Goal: Task Accomplishment & Management: Manage account settings

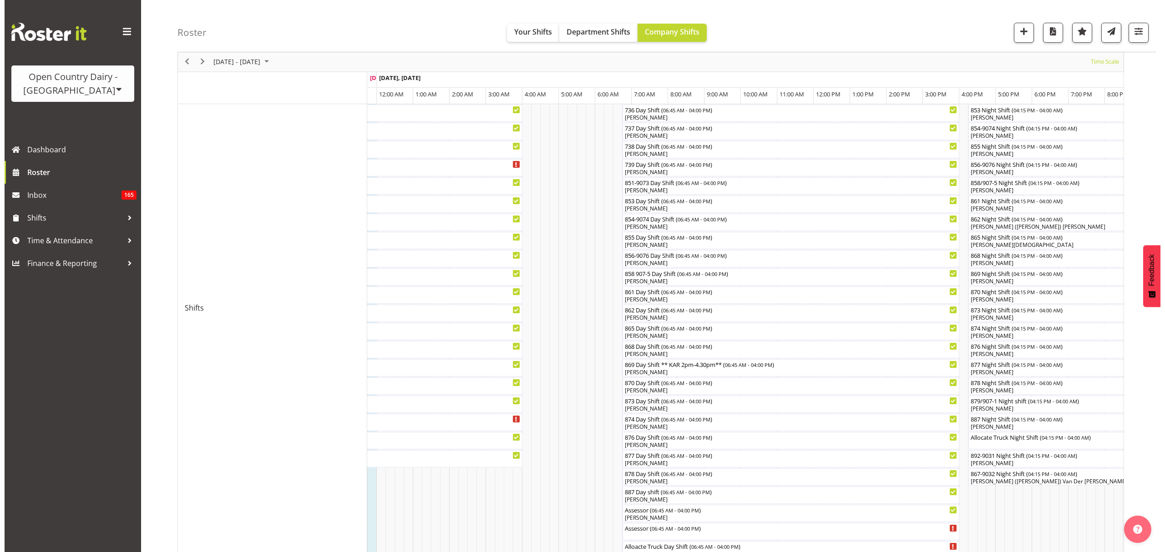
scroll to position [314, 0]
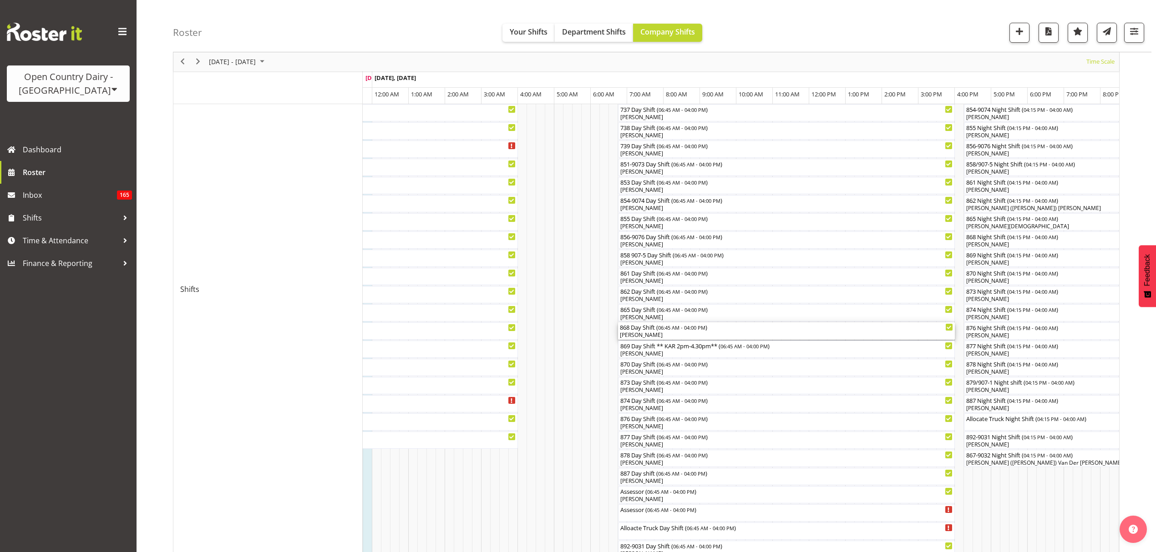
click at [372, 133] on div "[PERSON_NAME]" at bounding box center [786, 335] width 333 height 8
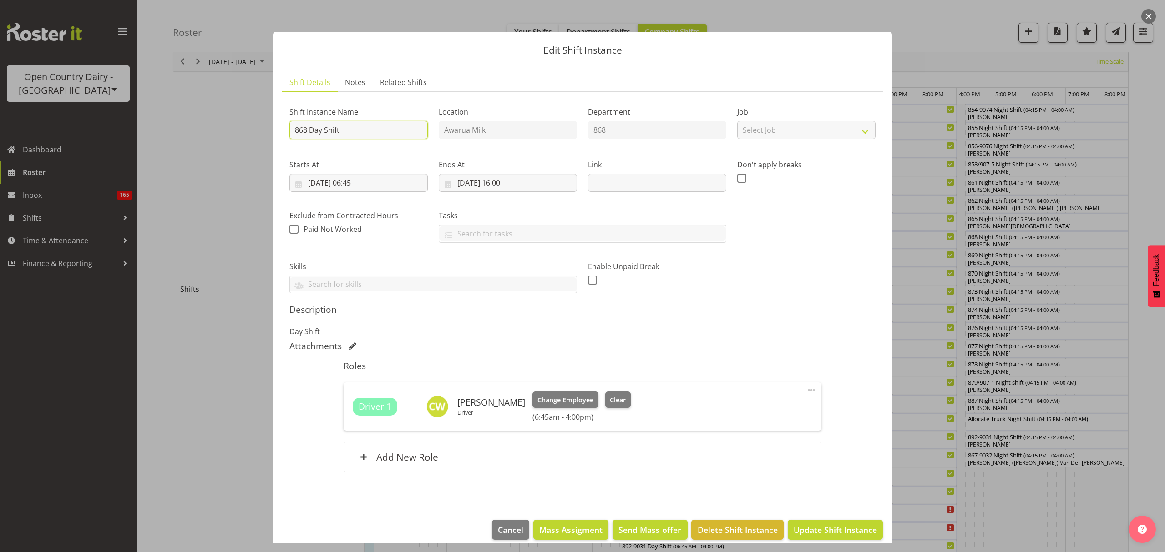
drag, startPoint x: 369, startPoint y: 139, endPoint x: 310, endPoint y: 131, distance: 59.2
click at [310, 131] on input "868 Day Shift" at bounding box center [358, 130] width 138 height 18
type input "868 OFFROAD"
click at [372, 133] on h5 "Roles" at bounding box center [582, 366] width 477 height 11
click at [372, 133] on span "Clear" at bounding box center [618, 400] width 16 height 10
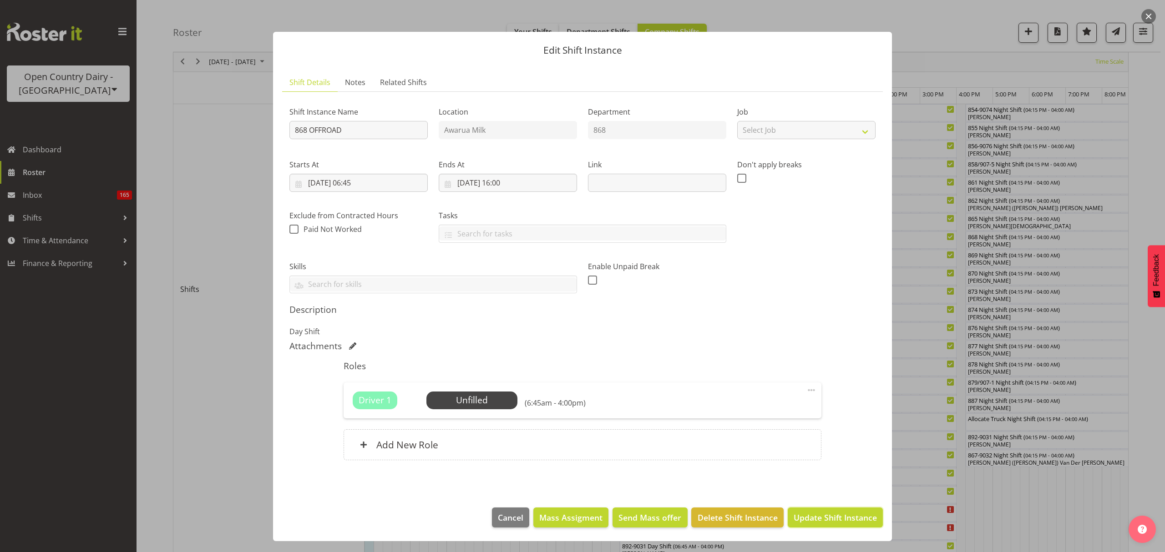
click at [372, 133] on span "Update Shift Instance" at bounding box center [835, 518] width 83 height 12
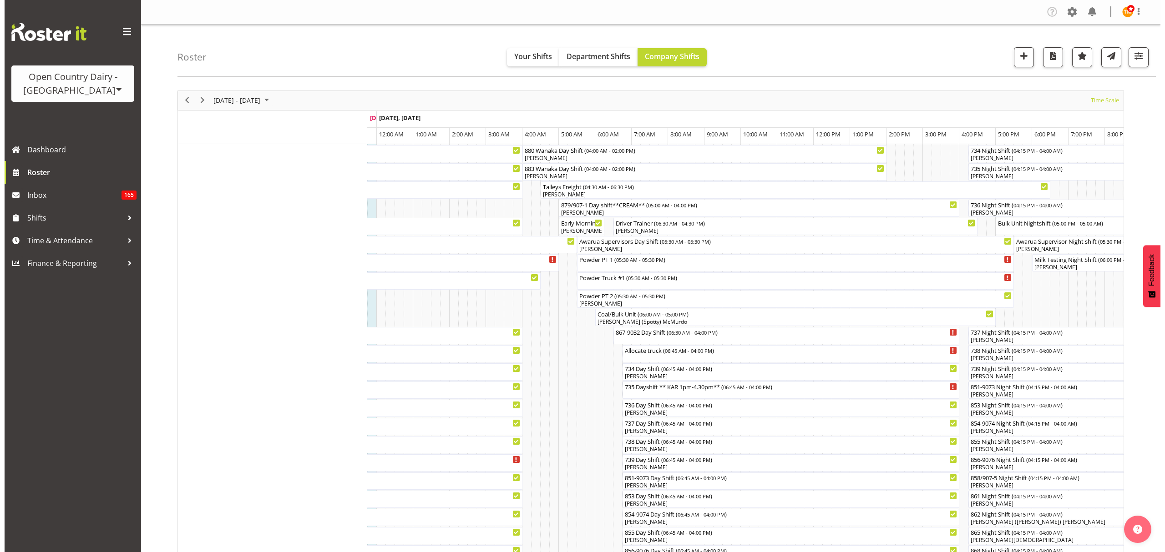
scroll to position [61, 0]
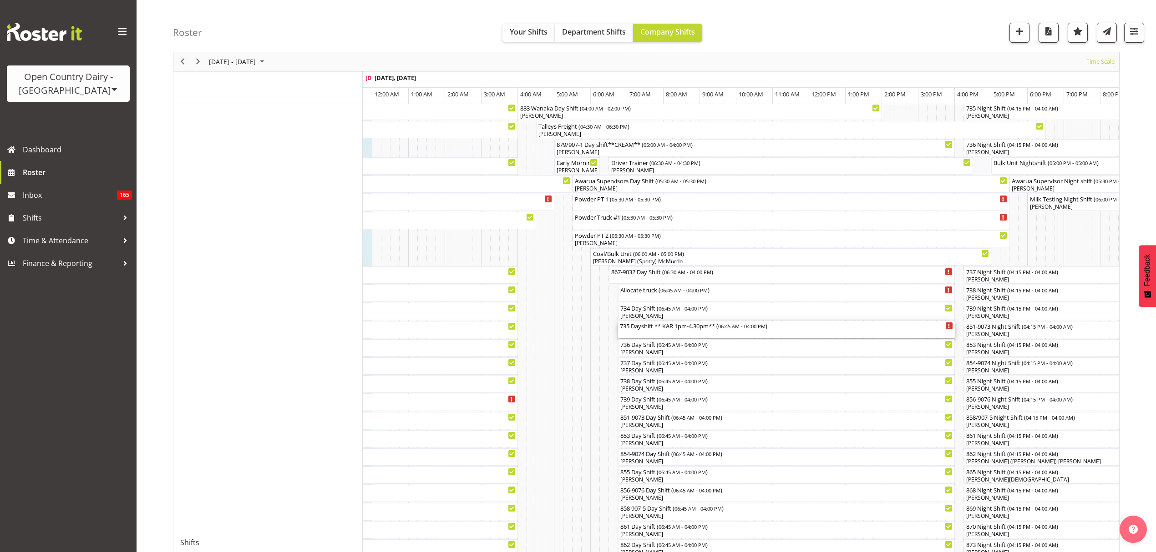
click at [372, 133] on div "735 Dayshift ** KAR 1pm-4.30pm** ( 06:45 AM - 04:00 PM )" at bounding box center [786, 329] width 333 height 17
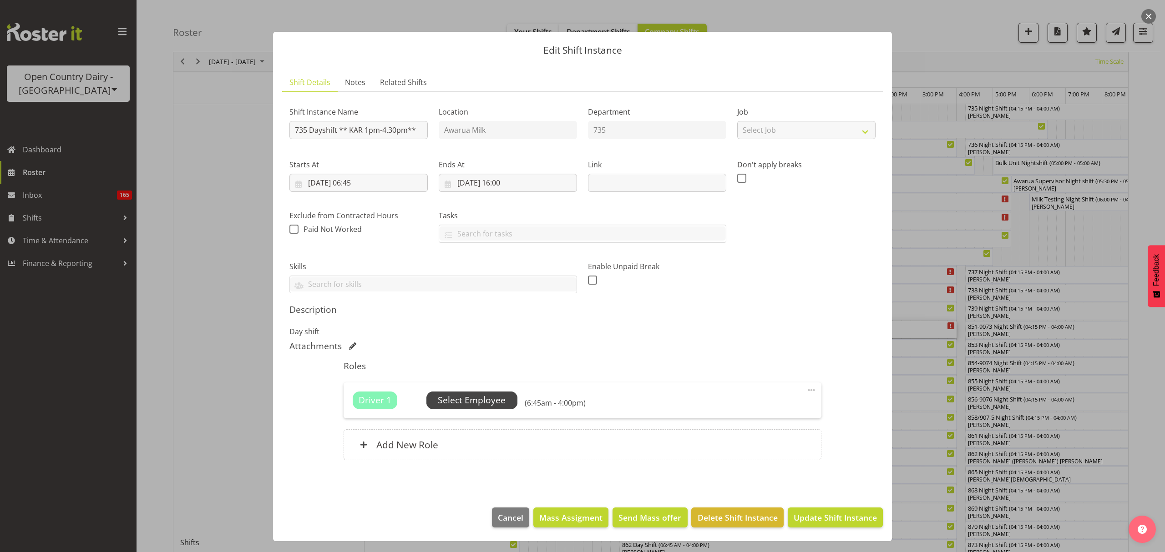
click at [372, 133] on span "Select Employee" at bounding box center [472, 400] width 68 height 13
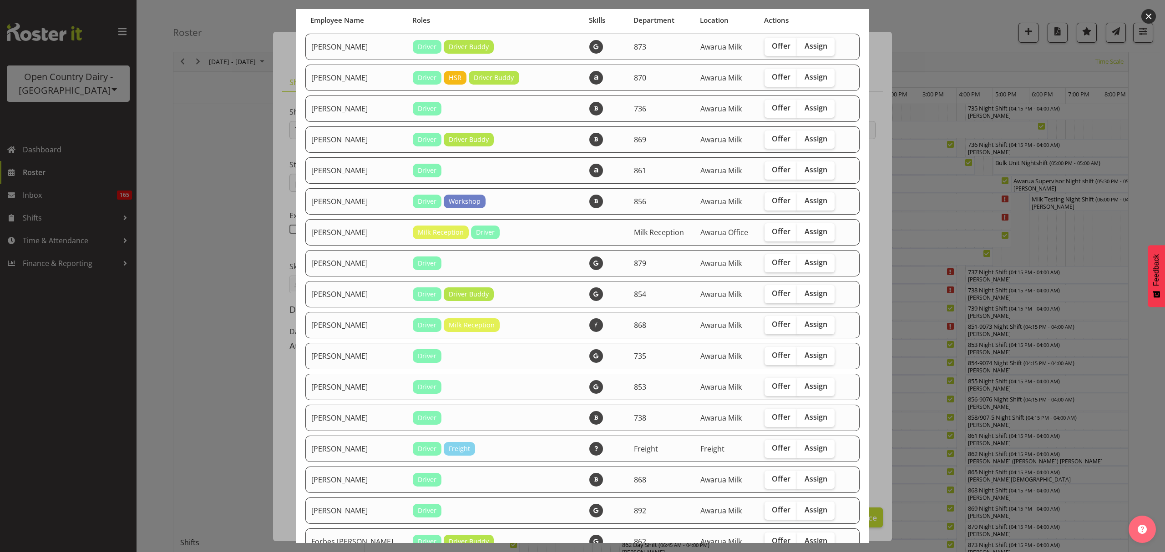
scroll to position [0, 0]
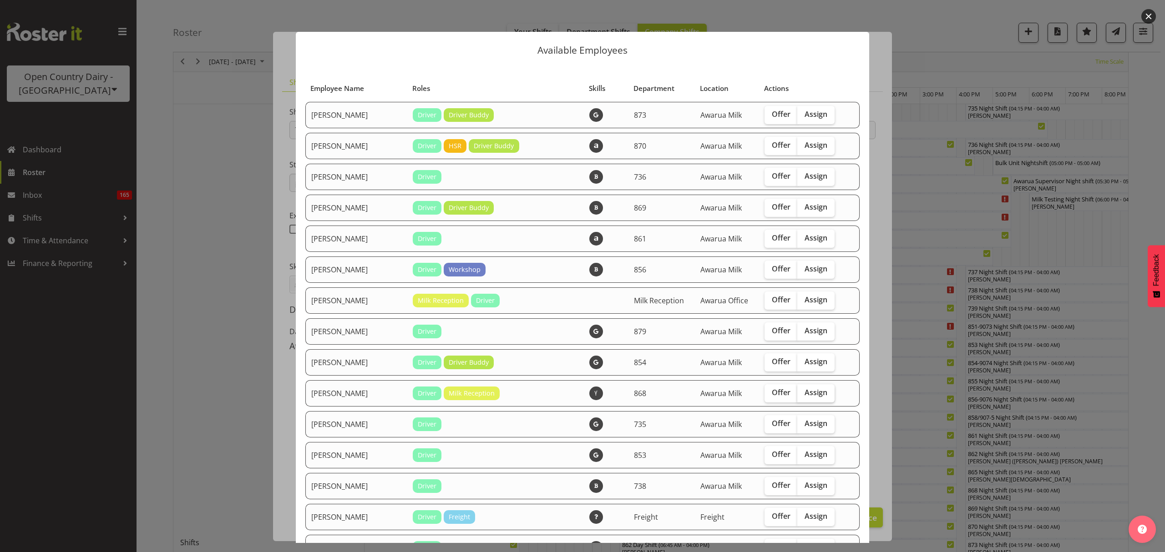
click at [372, 133] on span "Assign" at bounding box center [816, 392] width 23 height 9
click at [372, 133] on input "Assign" at bounding box center [800, 393] width 6 height 6
checkbox input "true"
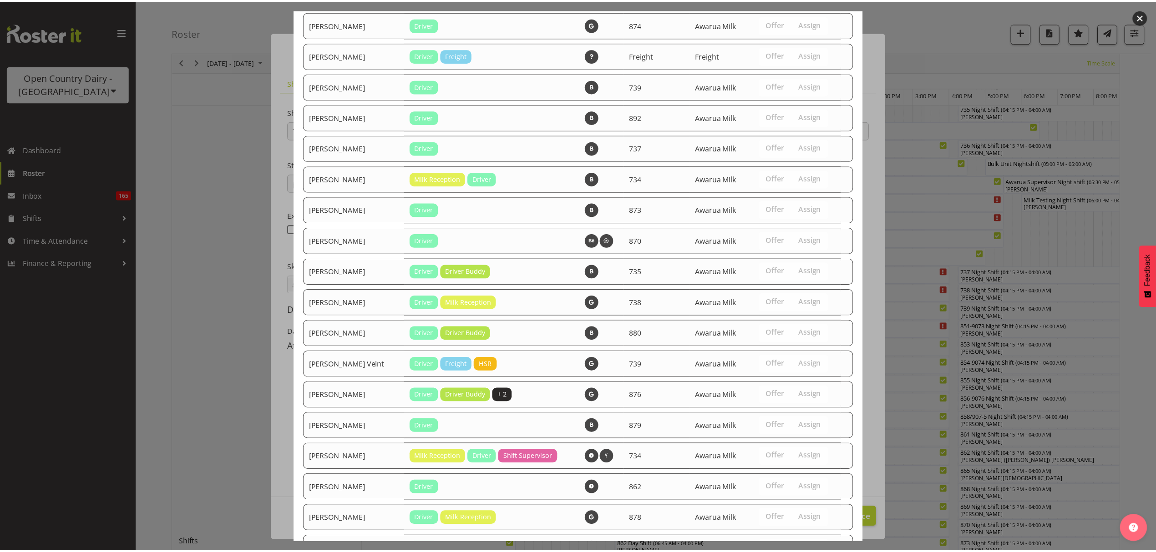
scroll to position [1189, 0]
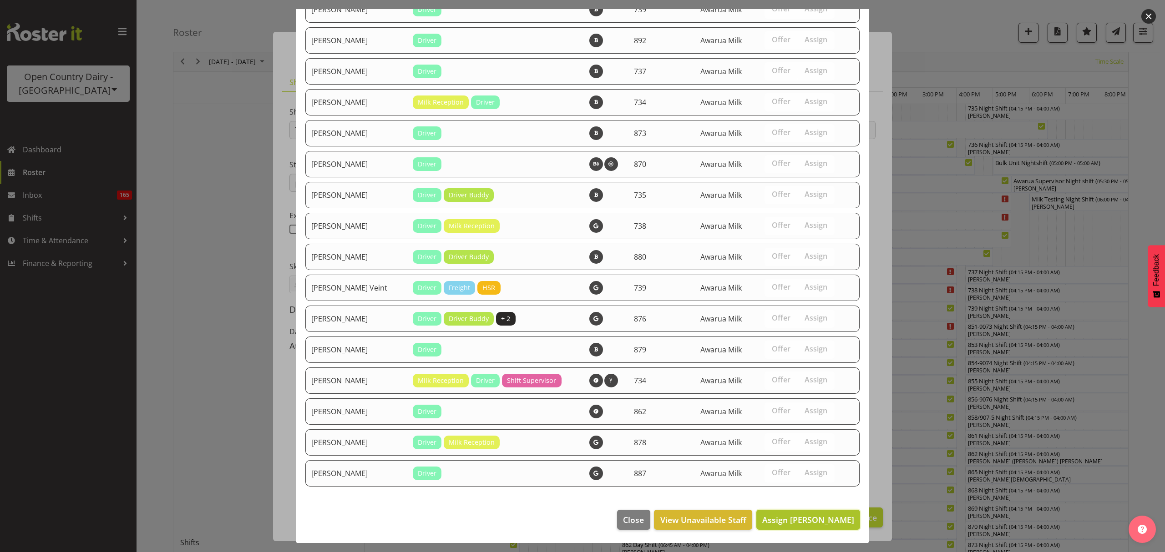
click at [372, 133] on span "Assign [PERSON_NAME]" at bounding box center [808, 520] width 92 height 11
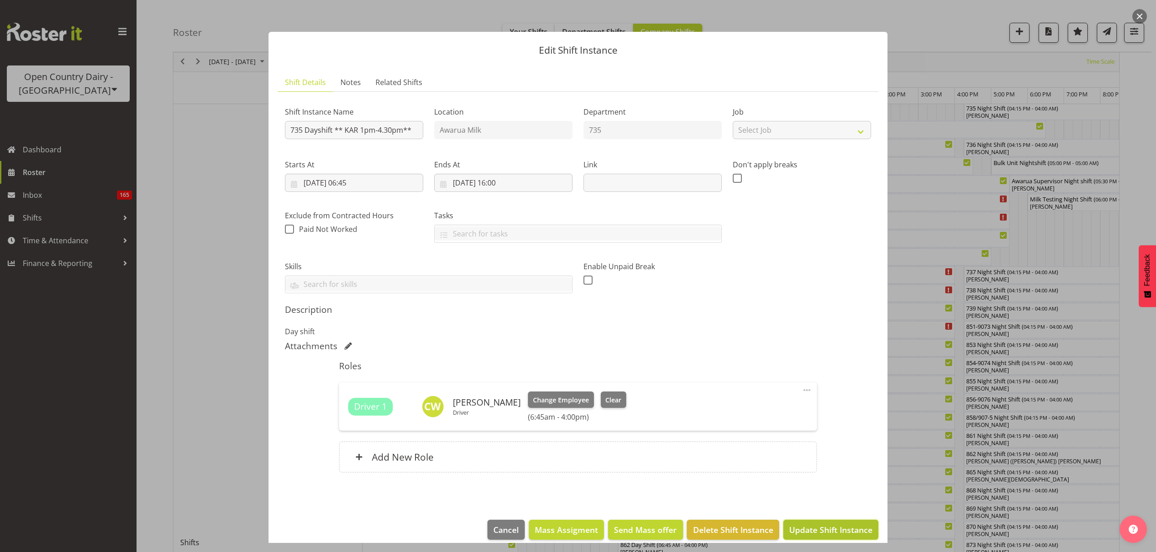
click at [372, 133] on span "Update Shift Instance" at bounding box center [830, 530] width 83 height 12
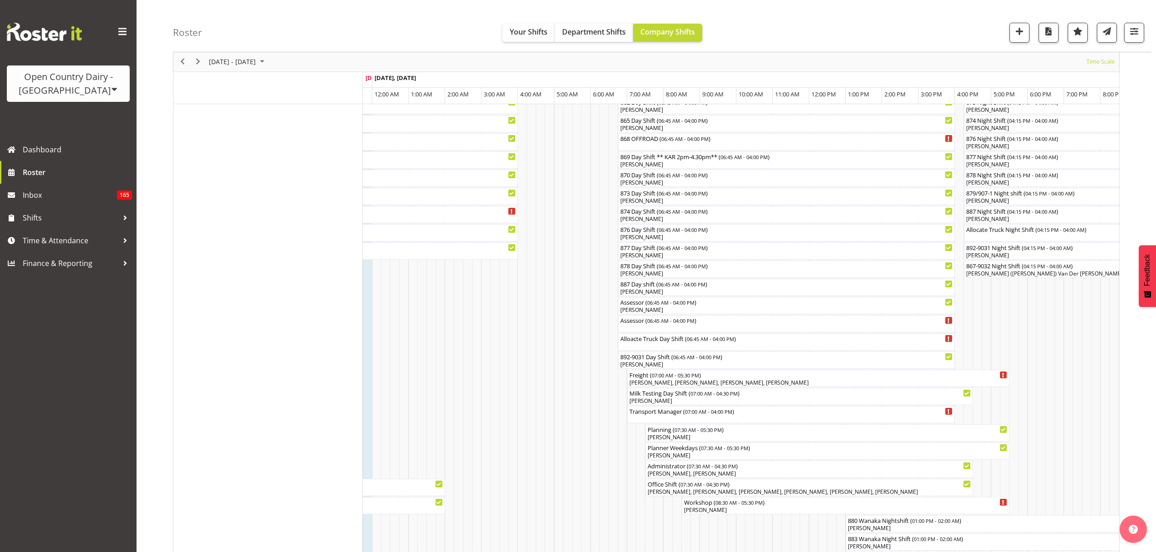
scroll to position [485, 0]
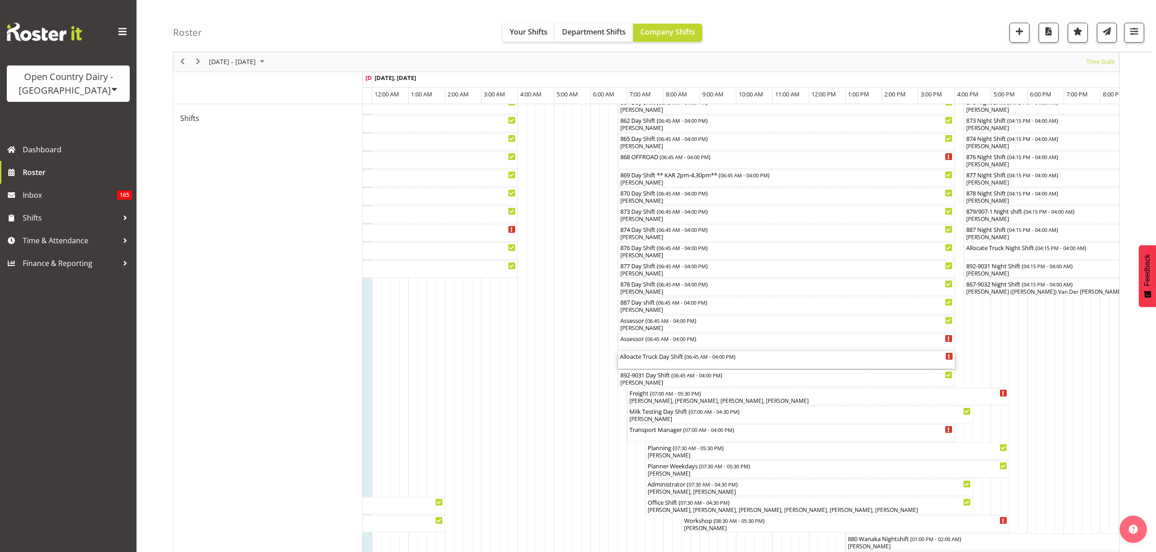
click at [372, 133] on div "Alloacte Truck Day Shift ( 06:45 AM - 04:00 PM )" at bounding box center [786, 356] width 333 height 9
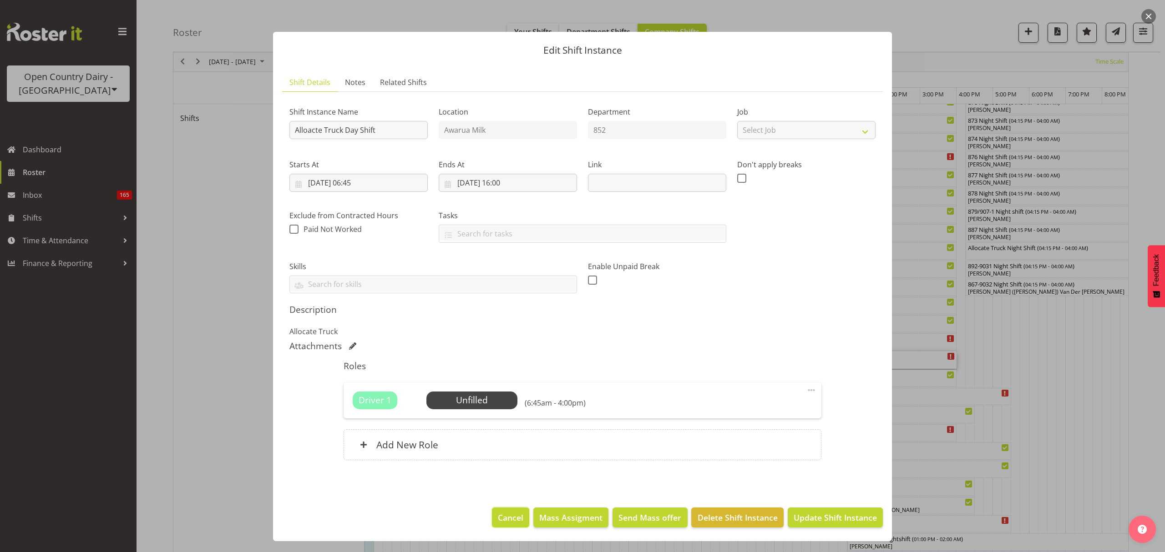
click at [372, 133] on span "Cancel" at bounding box center [510, 518] width 25 height 12
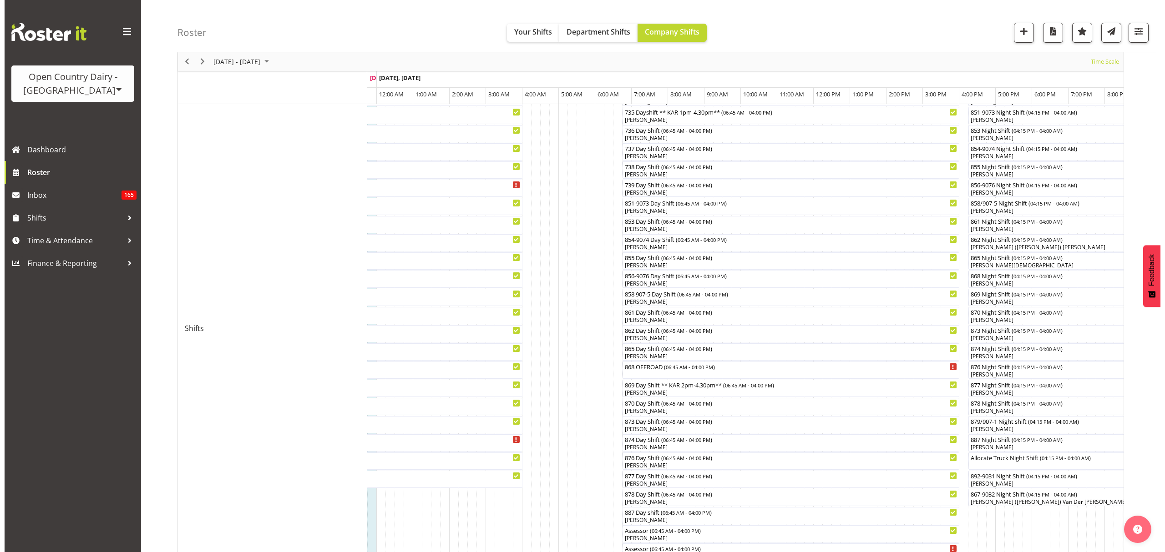
scroll to position [253, 0]
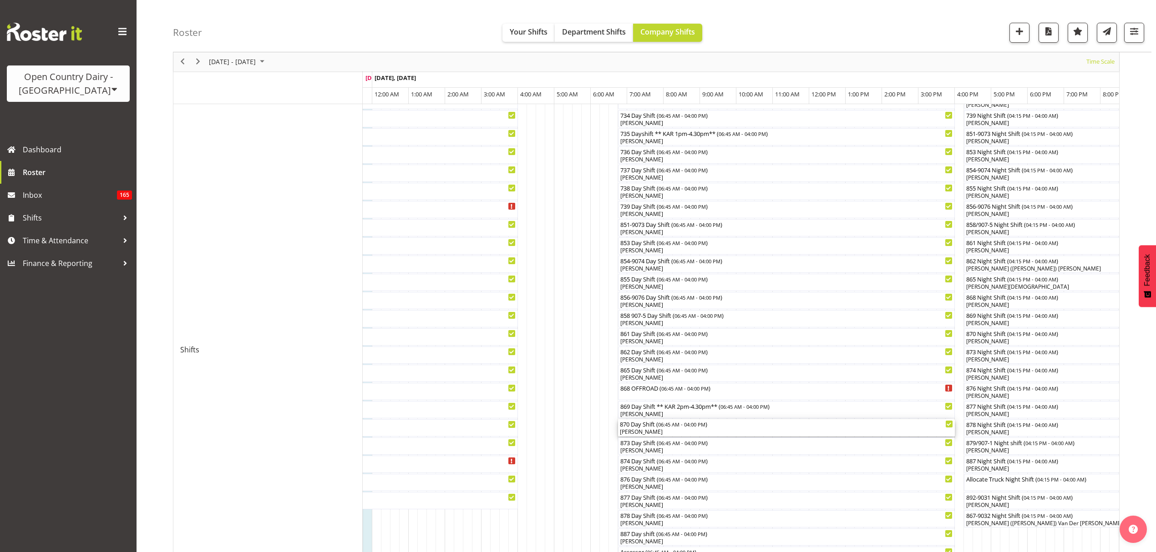
click at [372, 133] on span "06:45 AM - 04:00 PM" at bounding box center [681, 424] width 47 height 7
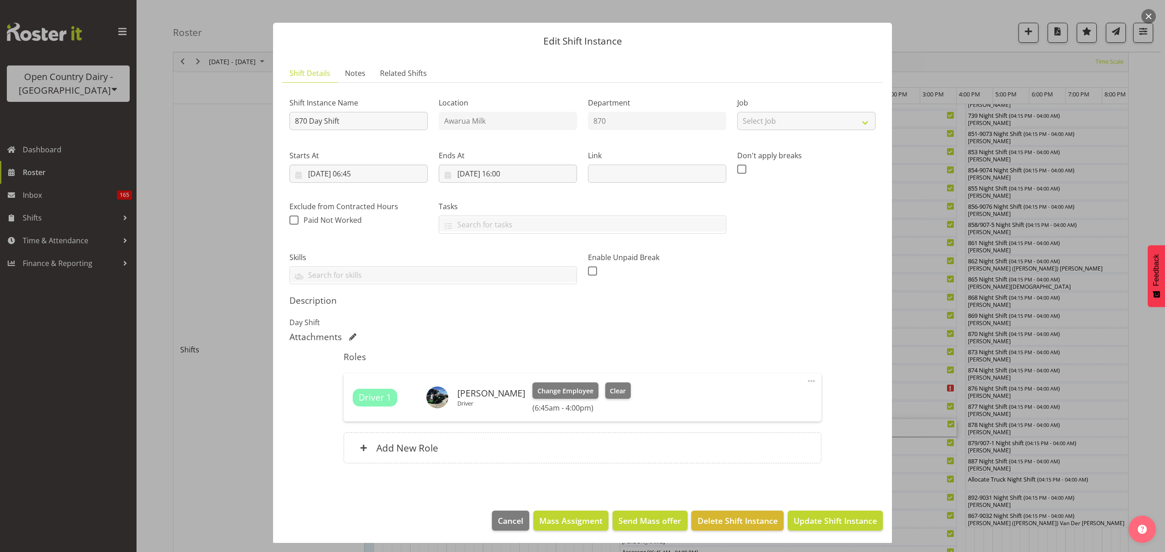
scroll to position [11, 0]
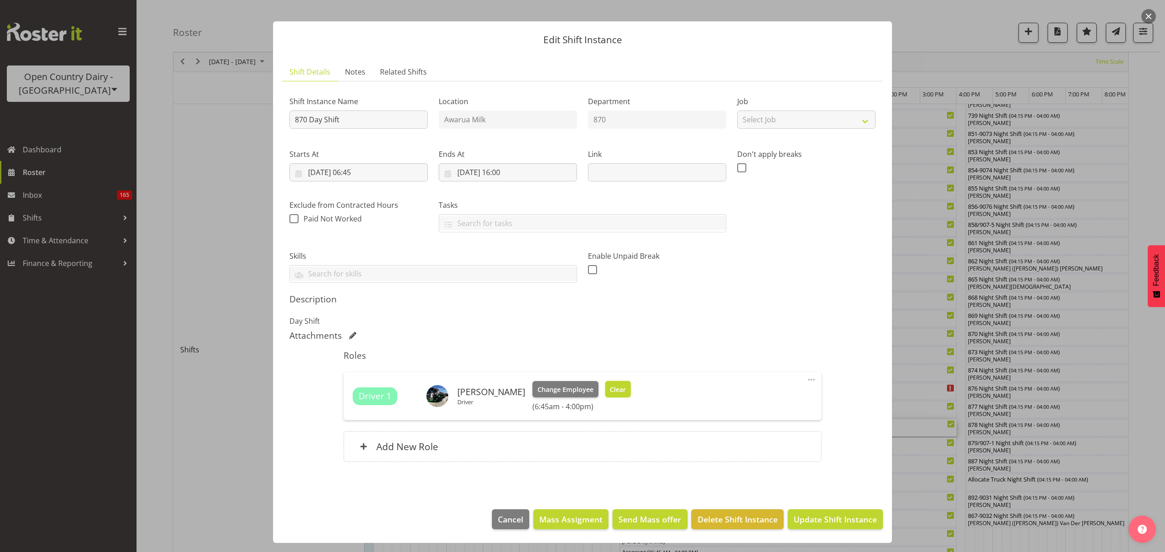
click at [372, 133] on span "Clear" at bounding box center [618, 390] width 16 height 10
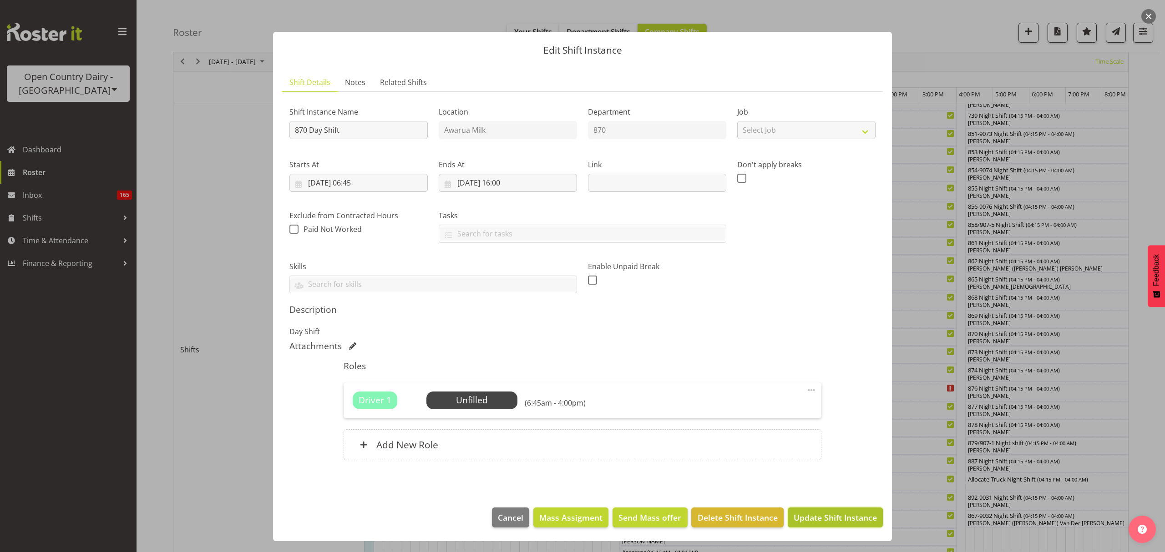
click at [372, 133] on span "Update Shift Instance" at bounding box center [835, 518] width 83 height 12
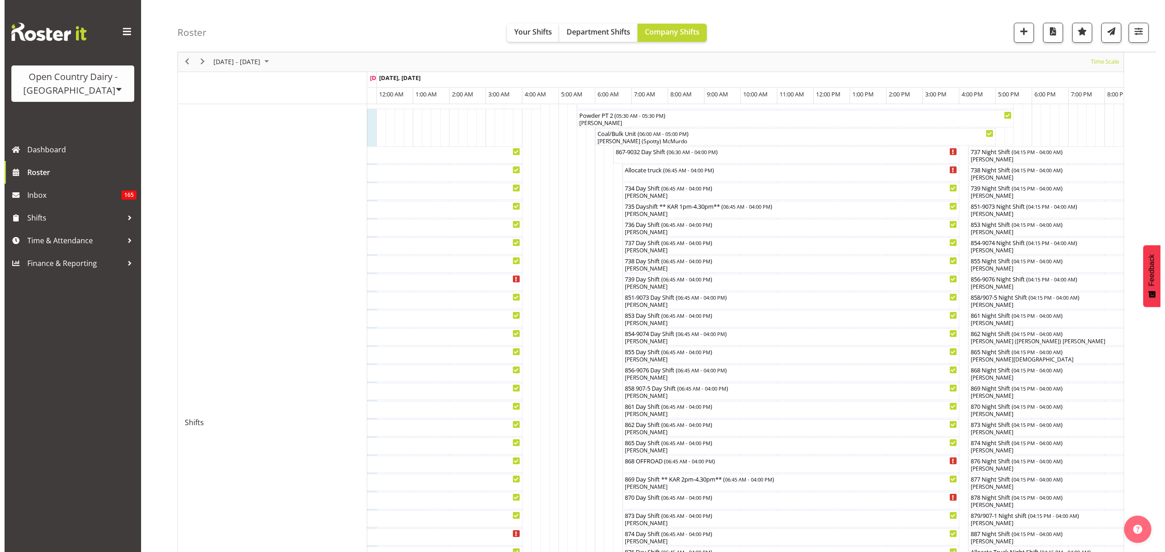
scroll to position [243, 0]
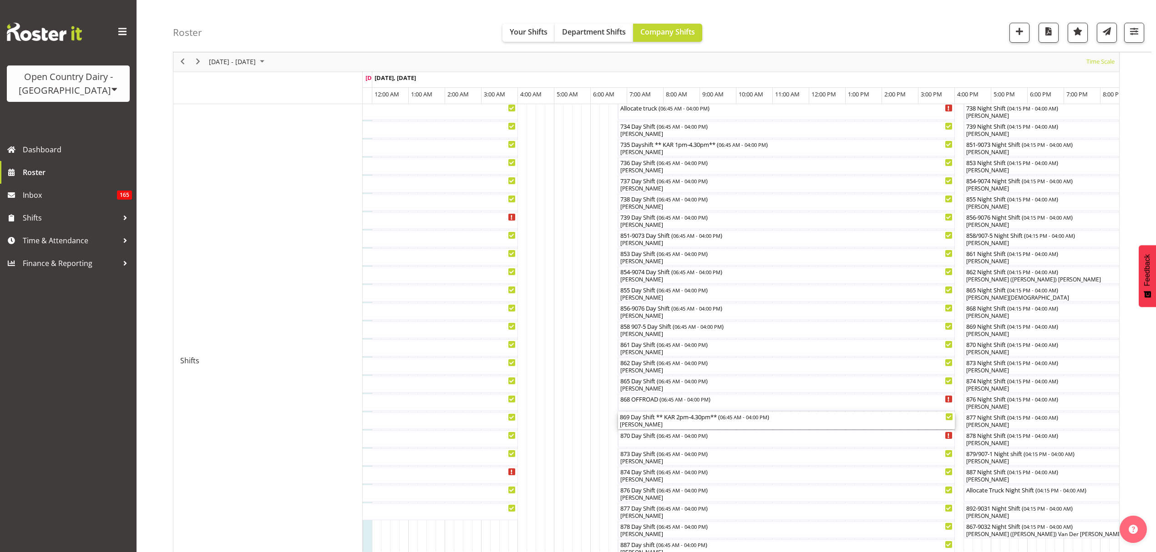
click at [372, 133] on div "[PERSON_NAME]" at bounding box center [786, 425] width 333 height 8
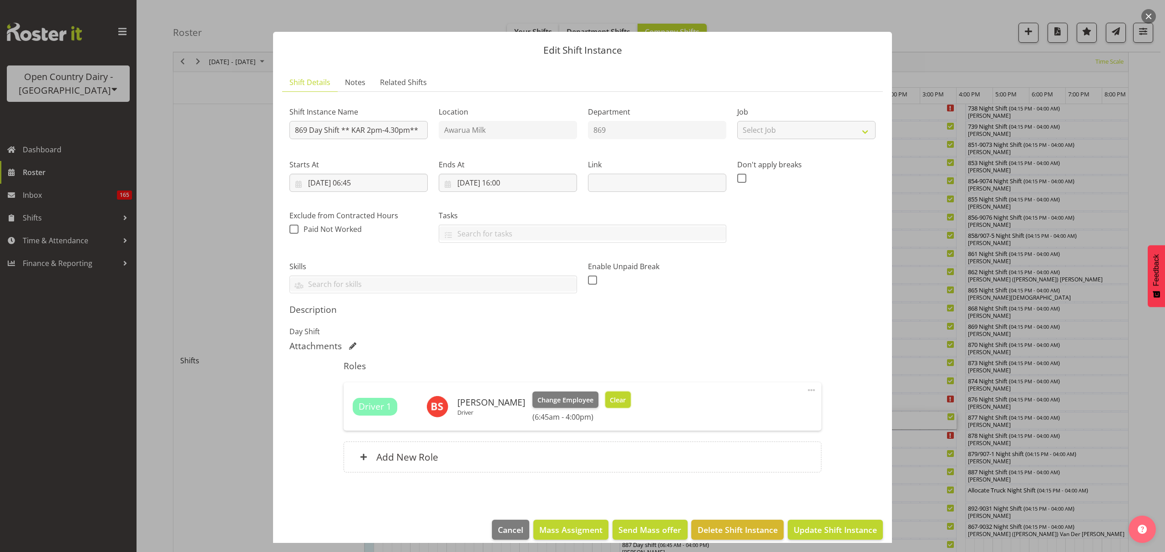
click at [372, 133] on span "Clear" at bounding box center [618, 400] width 16 height 10
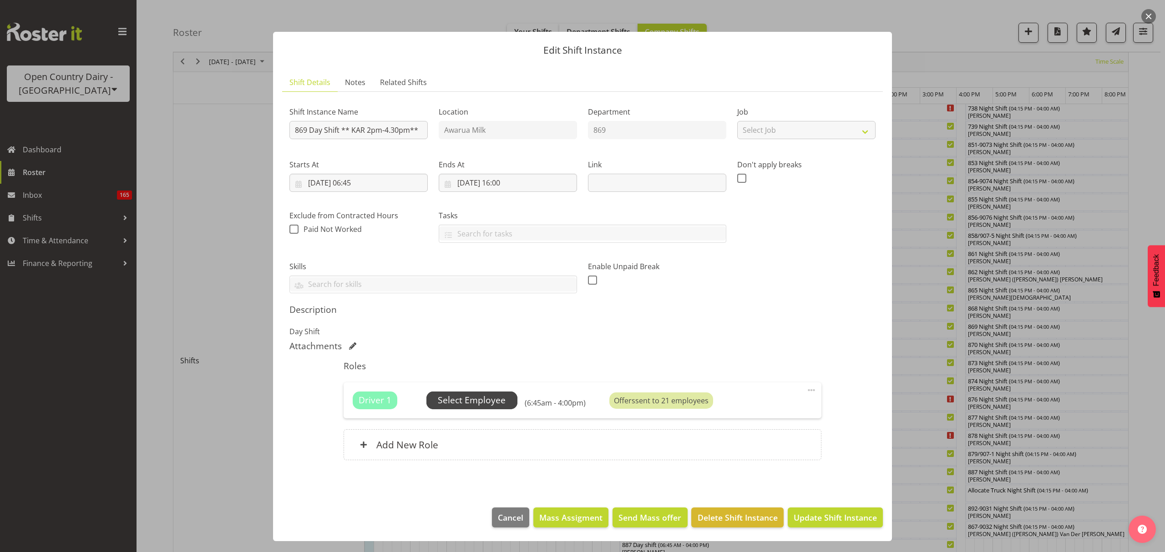
click at [372, 133] on span "Select Employee" at bounding box center [471, 400] width 91 height 17
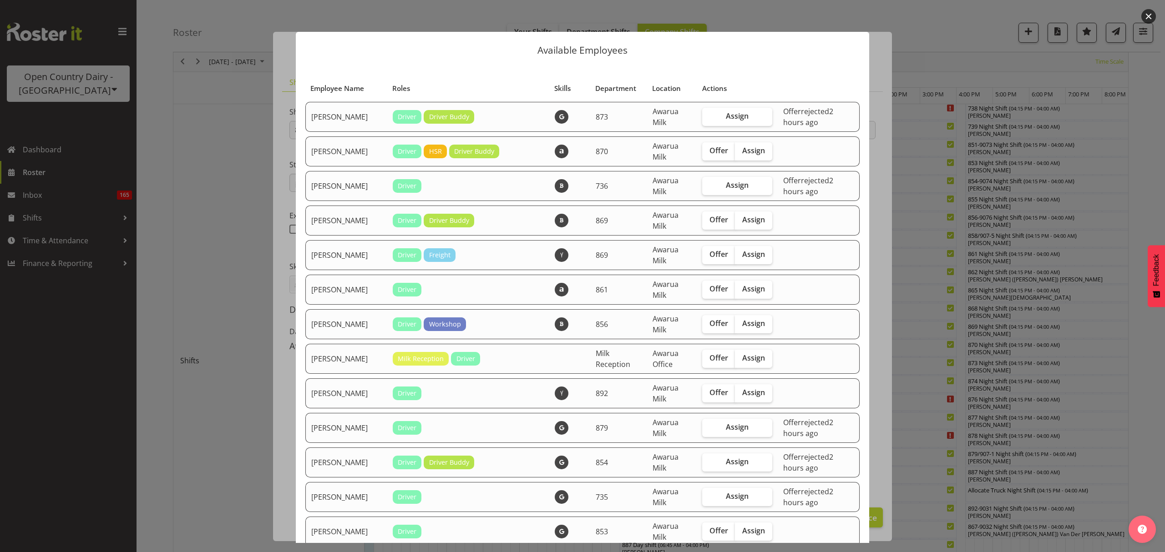
scroll to position [61, 0]
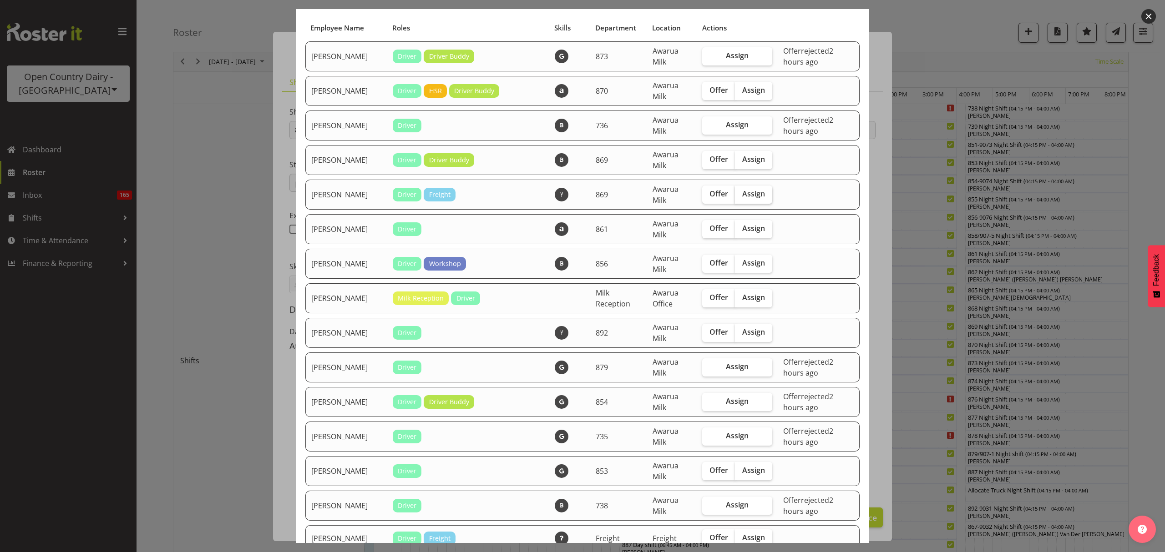
click at [372, 133] on span "Assign" at bounding box center [753, 193] width 23 height 9
click at [372, 133] on input "Assign" at bounding box center [738, 194] width 6 height 6
checkbox input "true"
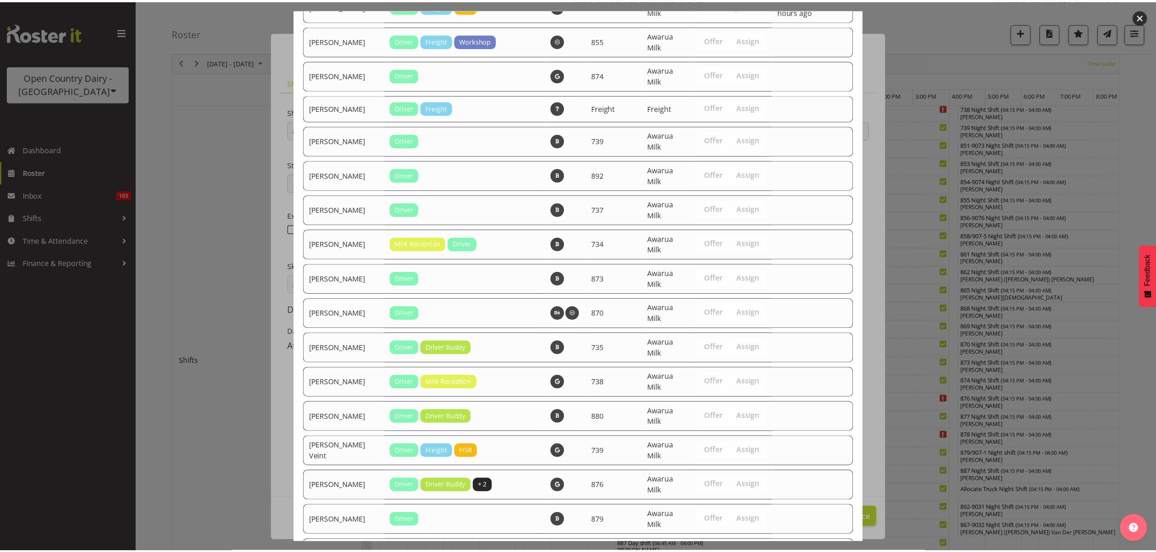
scroll to position [1436, 0]
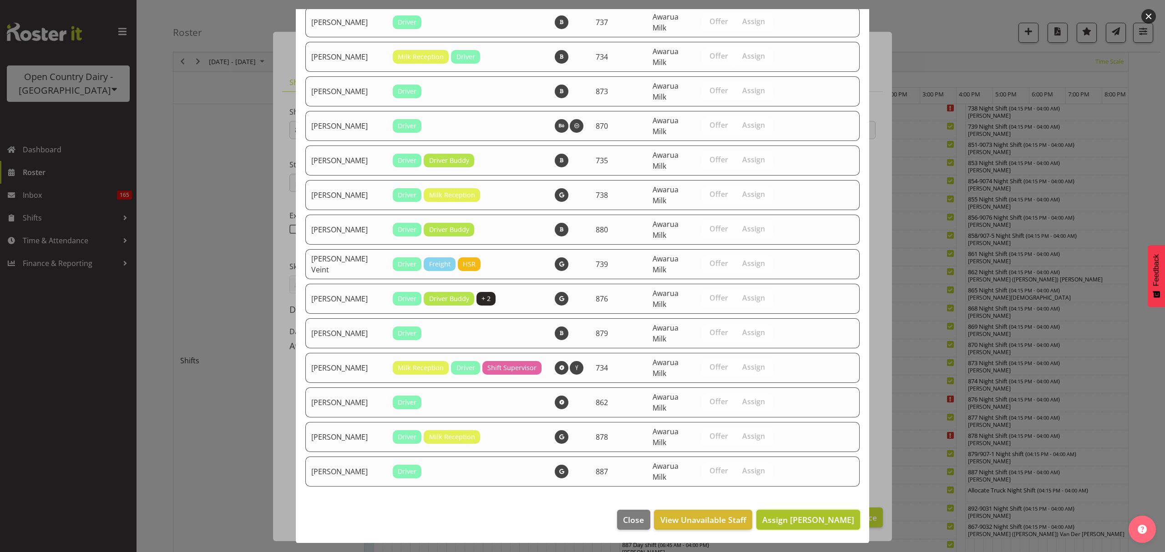
click at [372, 133] on button "Assign [PERSON_NAME]" at bounding box center [808, 520] width 104 height 20
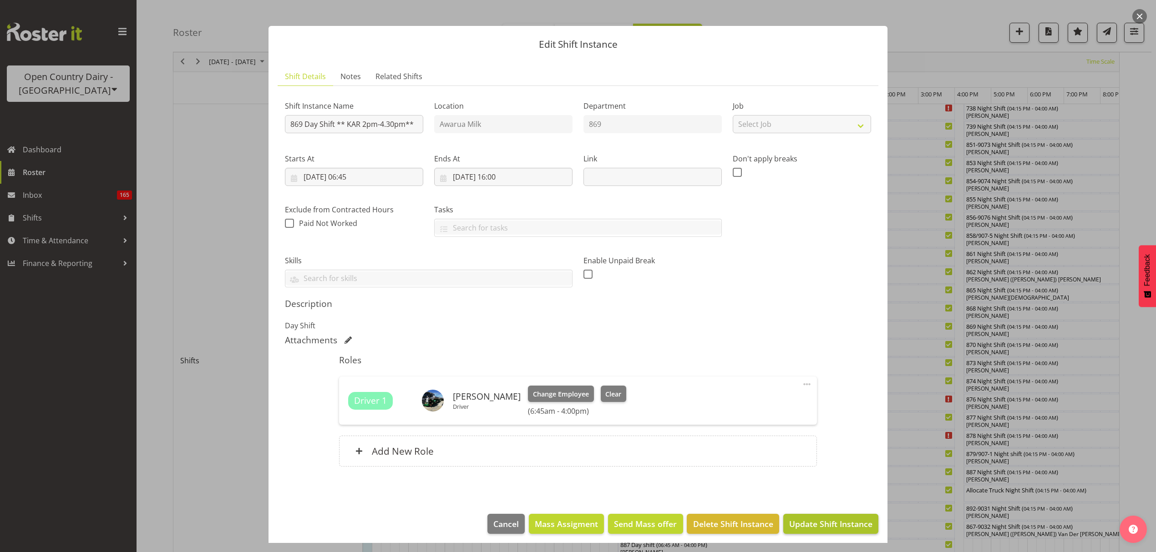
scroll to position [11, 0]
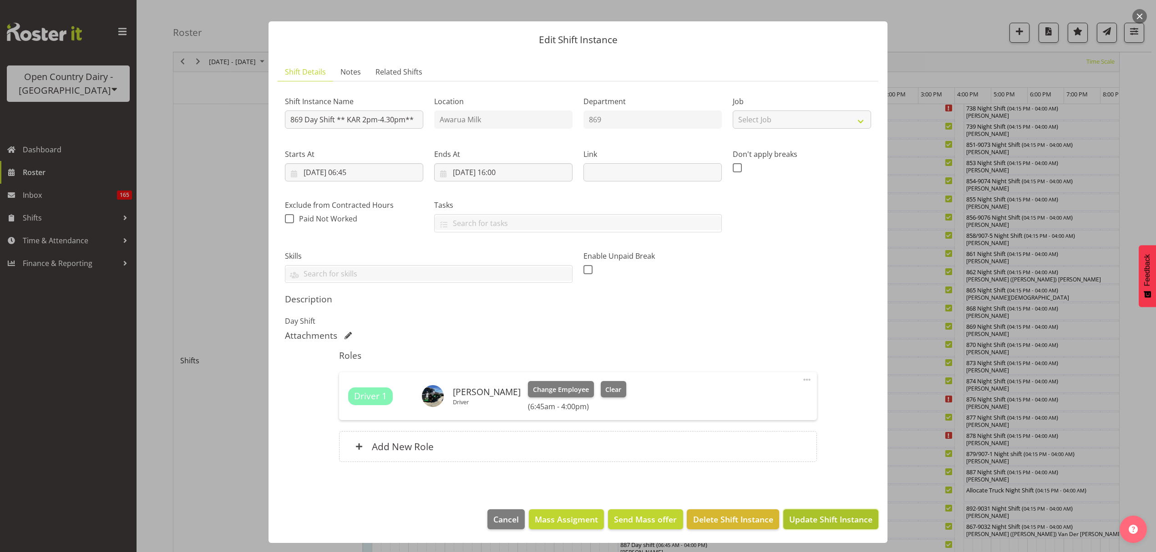
click at [372, 133] on span "Update Shift Instance" at bounding box center [830, 520] width 83 height 12
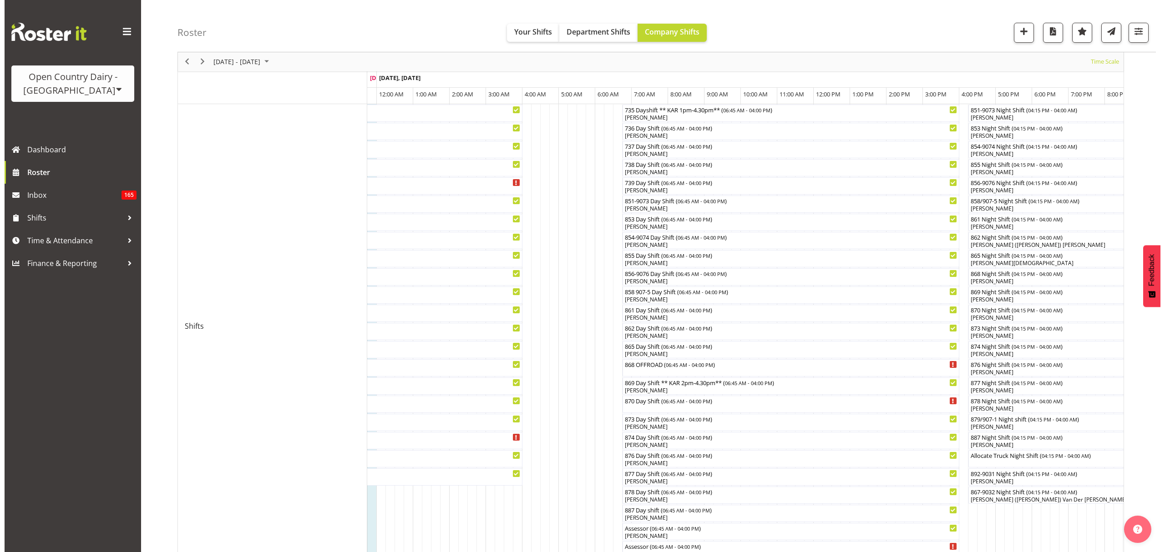
scroll to position [303, 0]
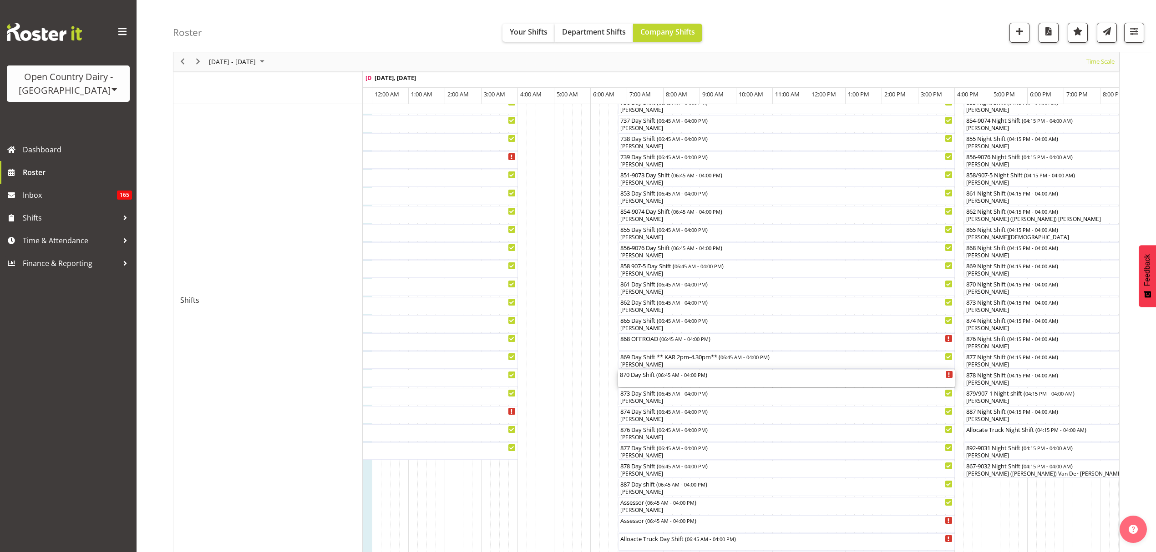
click at [372, 133] on div "870 Day Shift ( 06:45 AM - 04:00 PM )" at bounding box center [786, 378] width 333 height 17
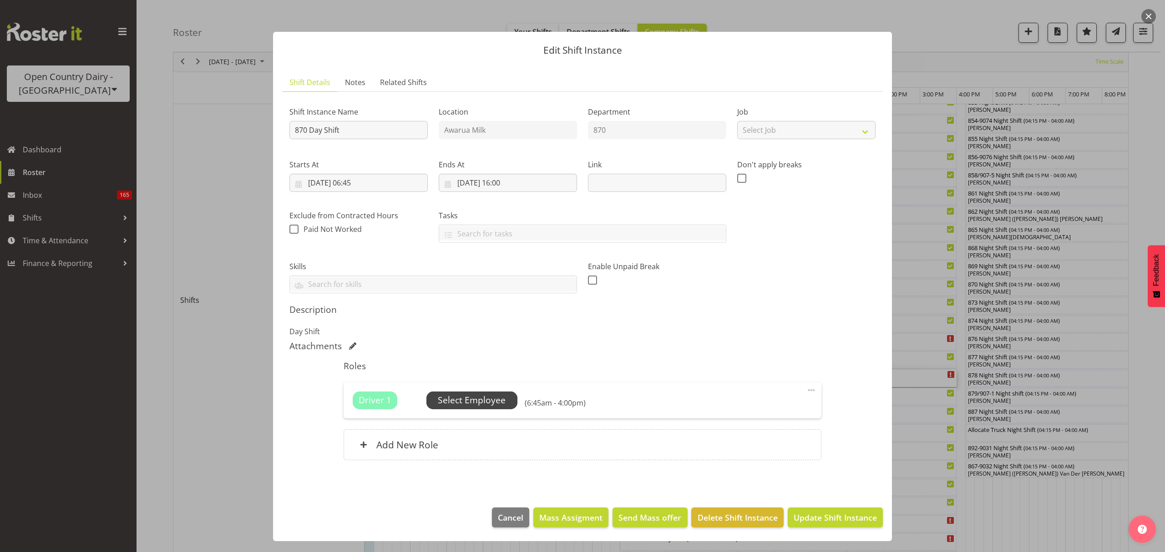
click at [372, 133] on span "Select Employee" at bounding box center [472, 400] width 68 height 13
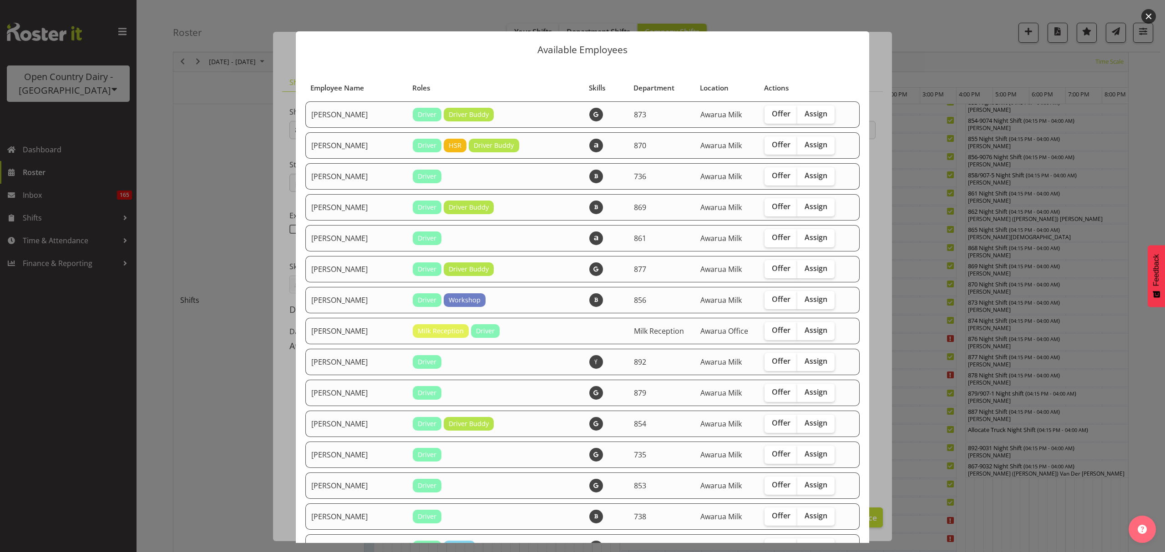
scroll to position [0, 0]
click at [372, 133] on span "Assign" at bounding box center [816, 268] width 23 height 9
click at [372, 133] on input "Assign" at bounding box center [800, 269] width 6 height 6
checkbox input "true"
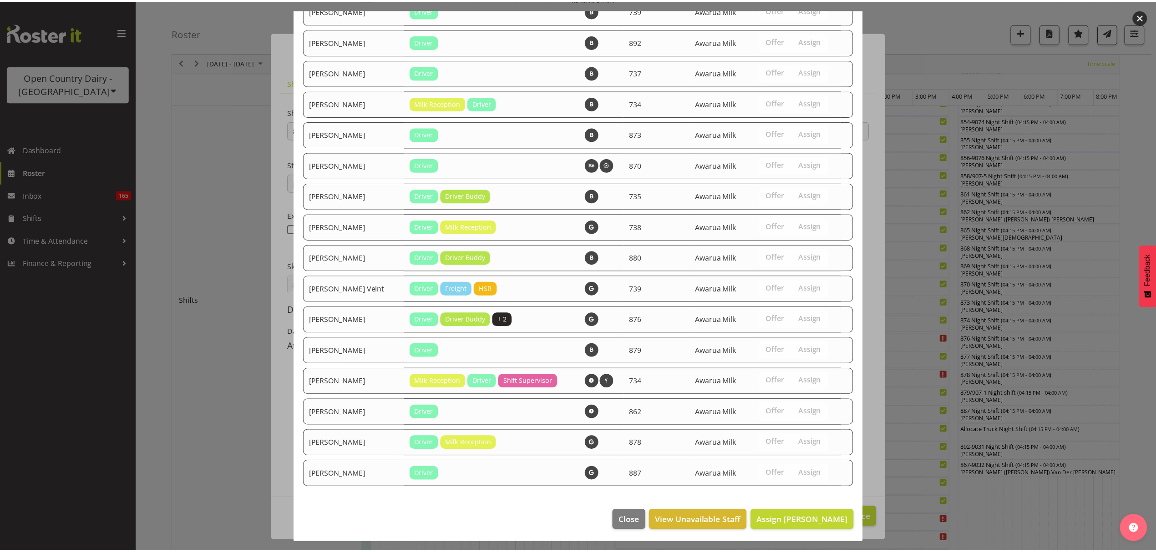
scroll to position [1251, 0]
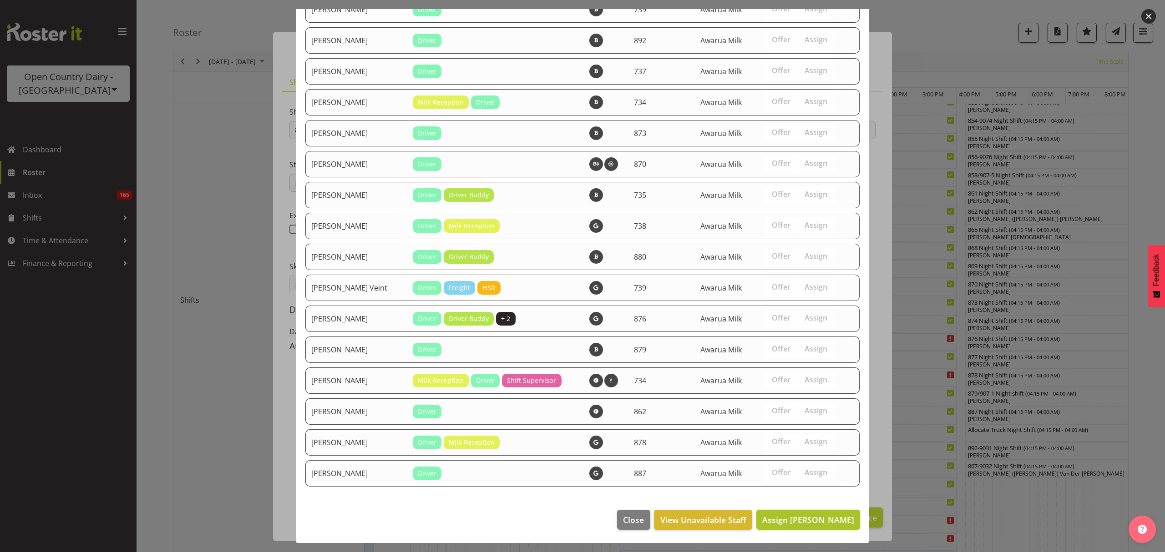
click at [372, 133] on span "Assign [PERSON_NAME]" at bounding box center [808, 520] width 92 height 11
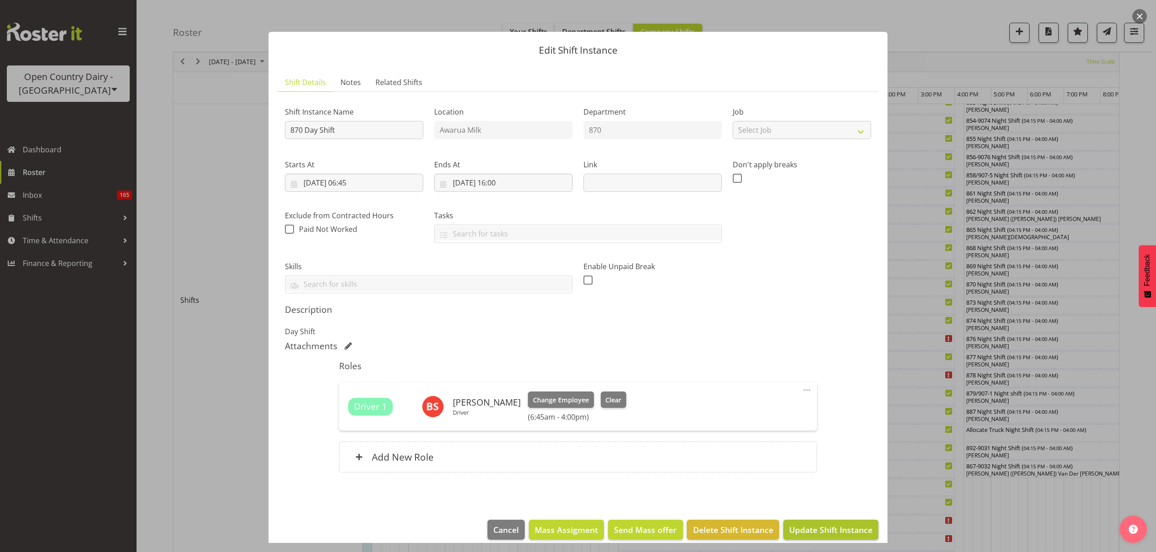
scroll to position [11, 0]
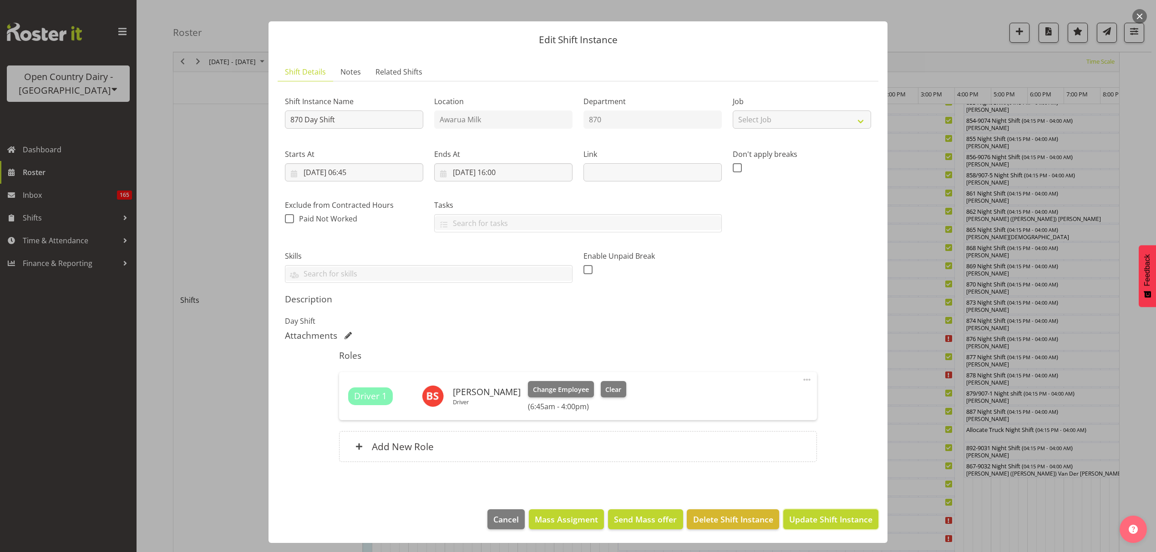
click at [372, 133] on span "Update Shift Instance" at bounding box center [830, 520] width 83 height 12
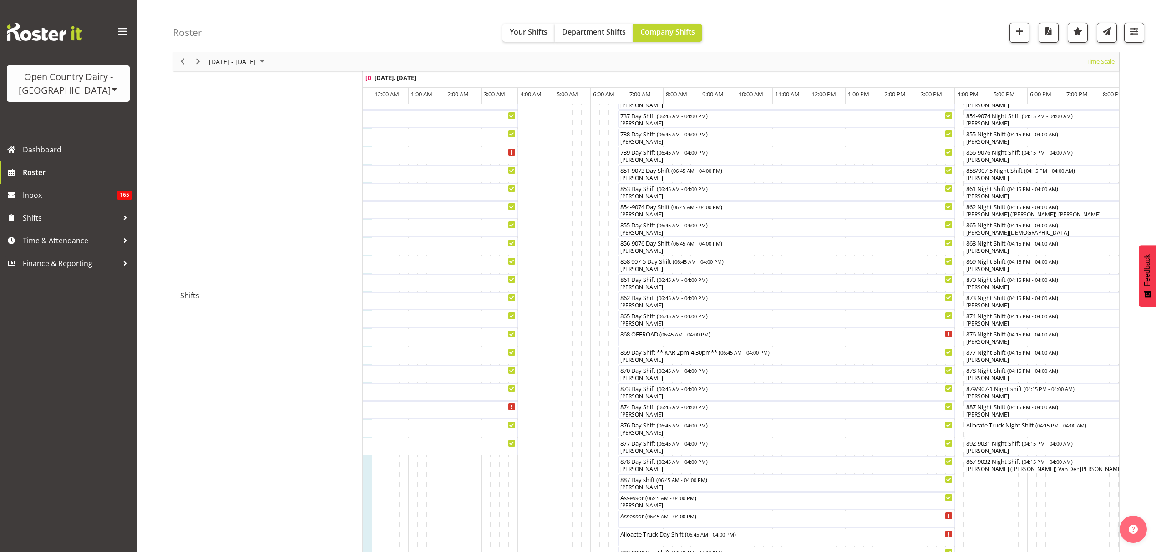
scroll to position [303, 0]
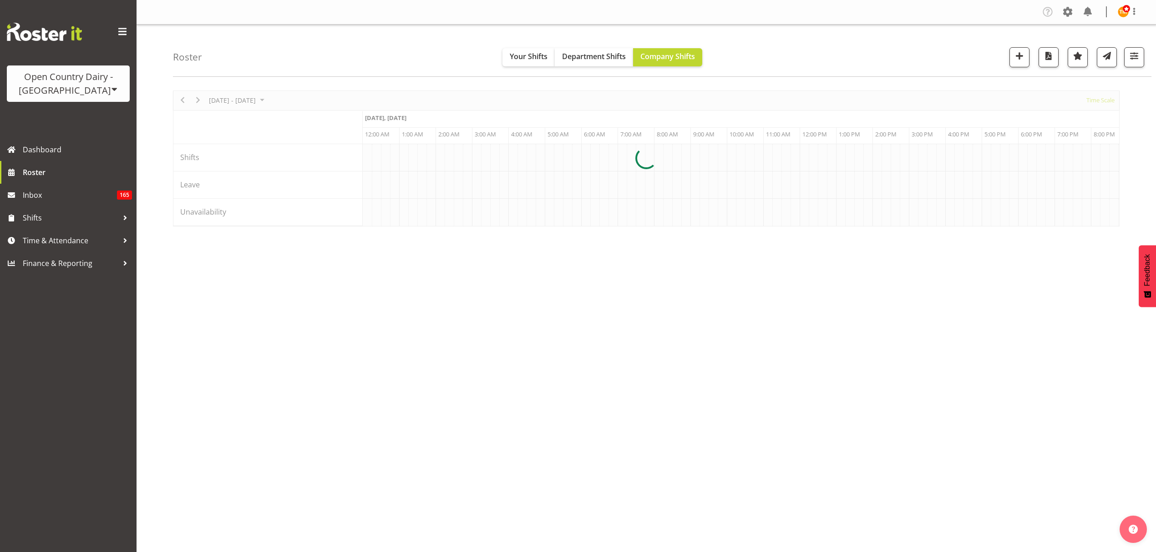
scroll to position [0, 874]
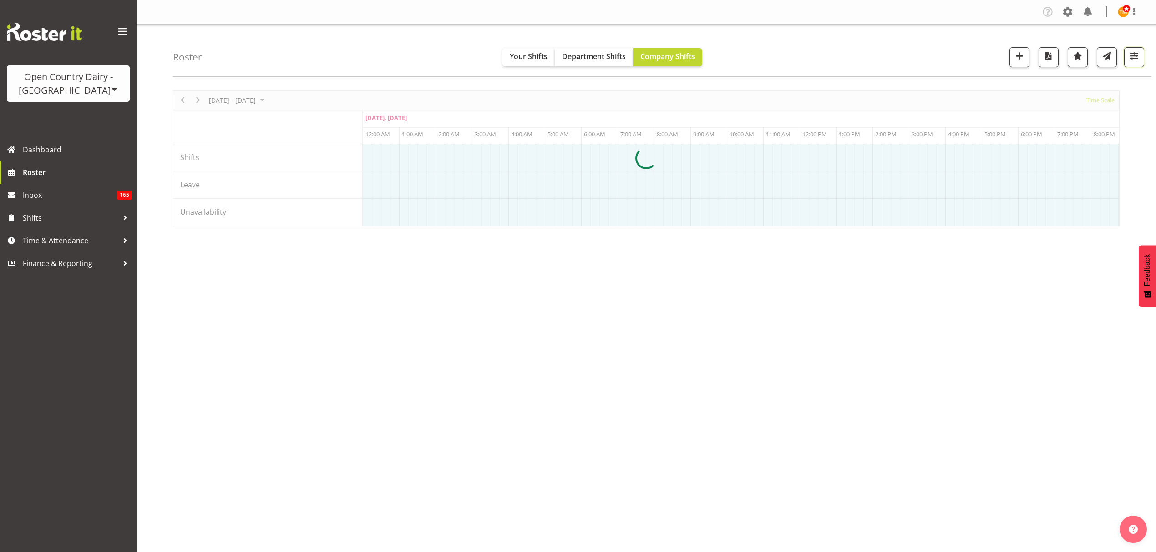
click at [1139, 62] on span "button" at bounding box center [1134, 56] width 12 height 12
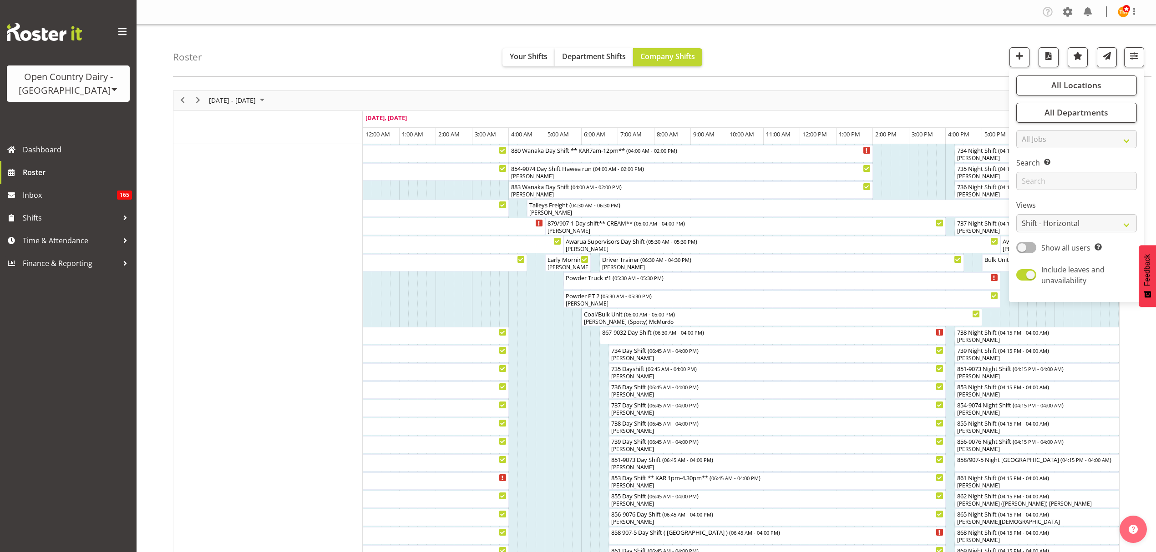
click at [1065, 196] on div "All Locations Clear Awarua Milk Awarua Office Freight Waharoa Office Select All…" at bounding box center [1076, 186] width 135 height 226
click at [1062, 189] on input "text" at bounding box center [1076, 181] width 121 height 18
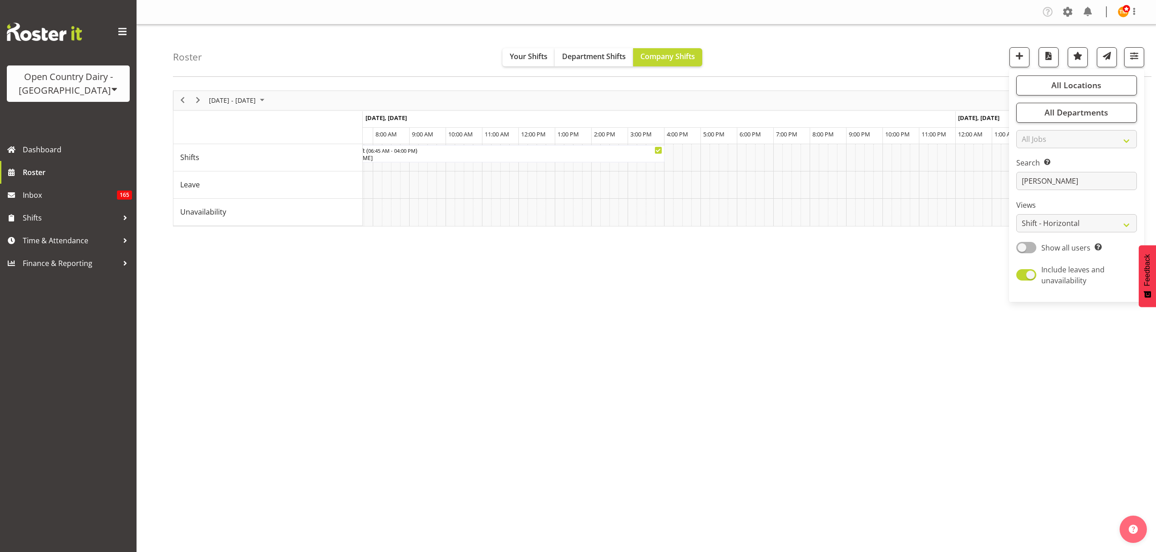
scroll to position [0, 0]
drag, startPoint x: 1103, startPoint y: 198, endPoint x: 1100, endPoint y: 192, distance: 6.7
click at [1102, 198] on div "All Locations Clear Awarua Milk Awarua Office Freight Waharoa Office Select All…" at bounding box center [1076, 186] width 135 height 226
click at [1100, 192] on div "All Locations Clear Awarua Milk Awarua Office Freight Waharoa Office Select All…" at bounding box center [1076, 186] width 135 height 226
click at [1098, 190] on input "glenn" at bounding box center [1076, 181] width 121 height 18
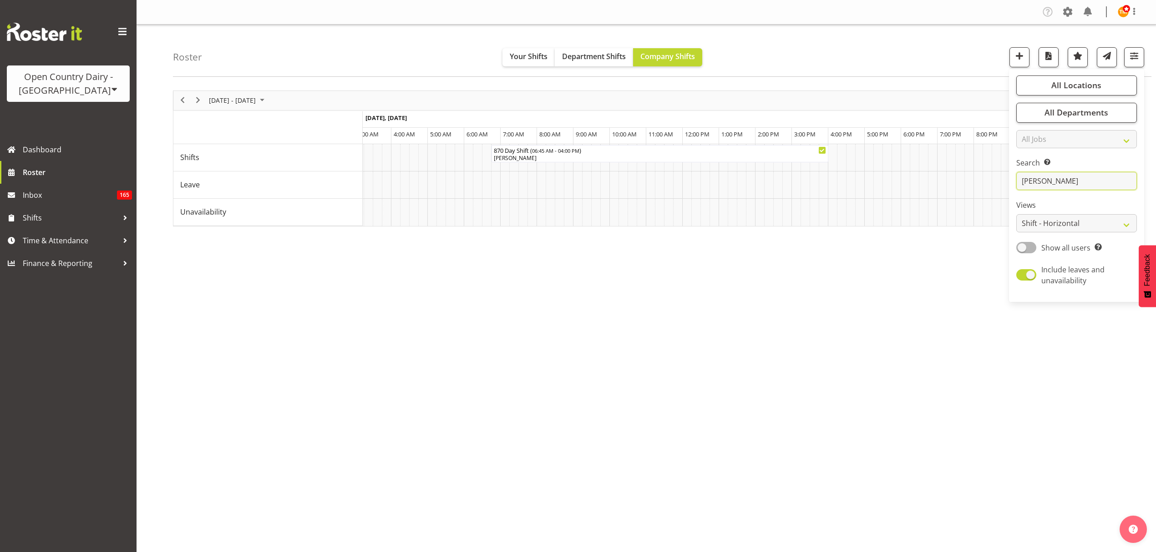
click at [1098, 190] on input "glenn" at bounding box center [1076, 181] width 121 height 18
click at [1095, 186] on input "glenn" at bounding box center [1076, 181] width 121 height 18
type input "g"
click at [917, 89] on div "October 06 - 12, 2025 Today Timeline Day Timeline Week Timeline Fortnight Timel…" at bounding box center [664, 266] width 983 height 364
click at [911, 86] on div "October 06 - 12, 2025 Today Timeline Day Timeline Week Timeline Fortnight Timel…" at bounding box center [664, 266] width 983 height 364
